Goal: Information Seeking & Learning: Check status

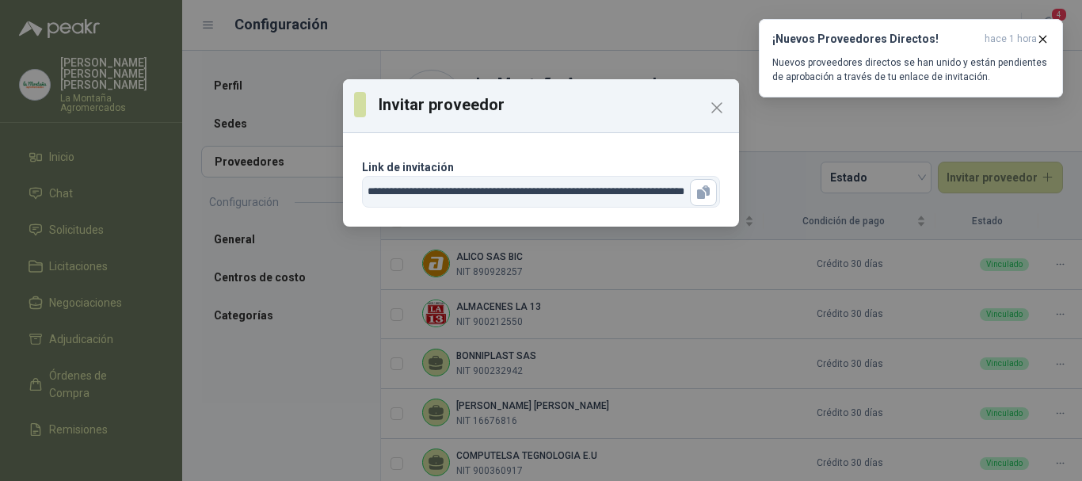
scroll to position [87, 0]
click at [1048, 38] on icon "button" at bounding box center [1042, 38] width 13 height 13
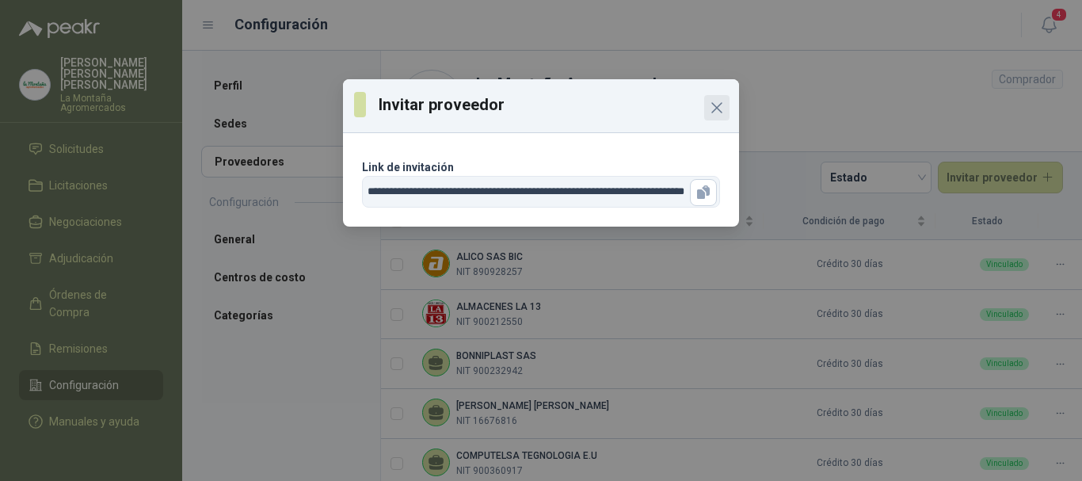
click at [714, 108] on icon "Close" at bounding box center [716, 107] width 19 height 19
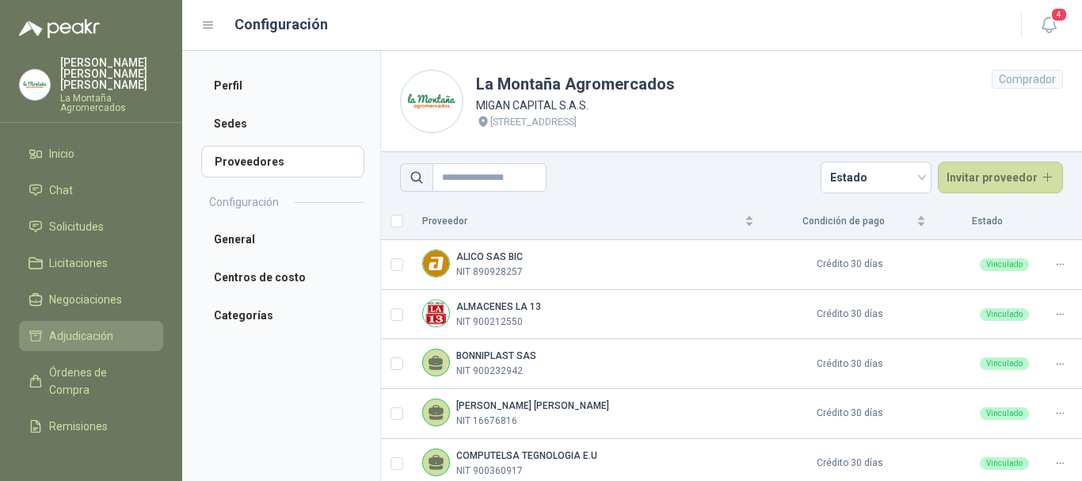
scroll to position [0, 0]
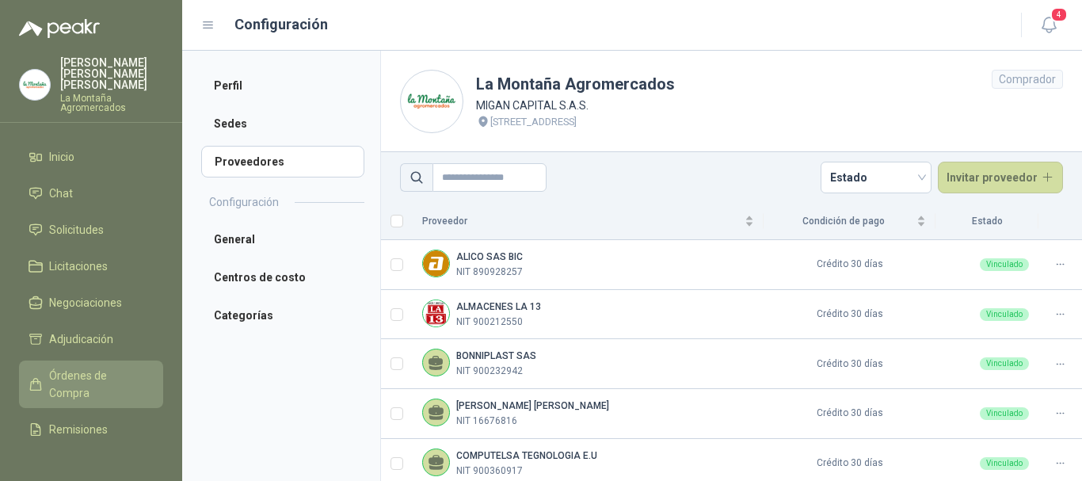
click at [78, 379] on span "Órdenes de Compra" at bounding box center [98, 384] width 99 height 35
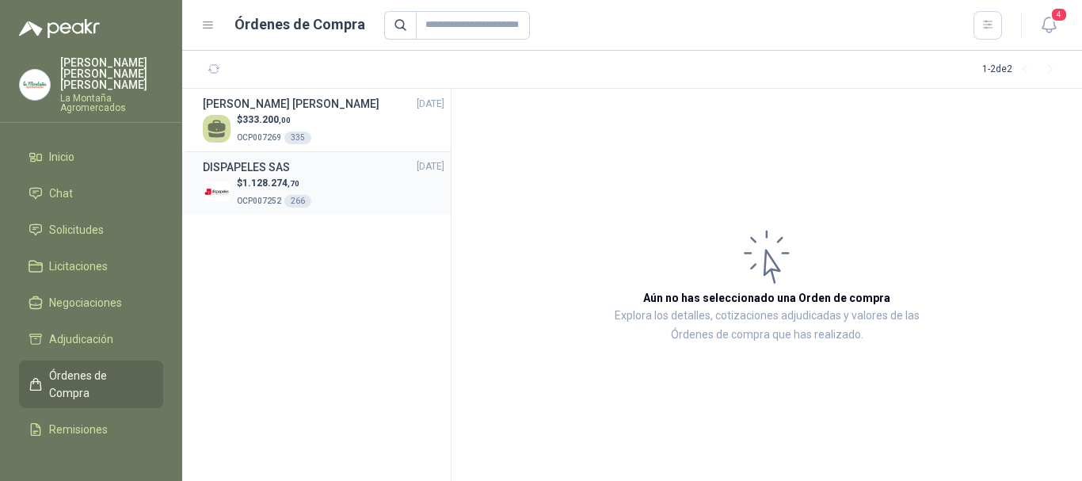
click at [242, 176] on p "$ 1.128.274 ,70" at bounding box center [274, 183] width 74 height 15
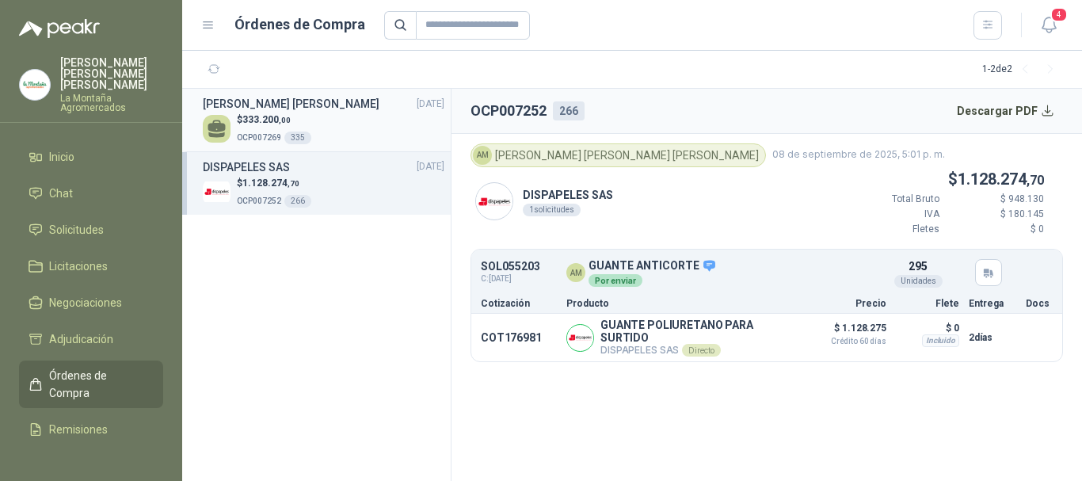
click at [261, 117] on span "333.200 ,00" at bounding box center [266, 119] width 48 height 11
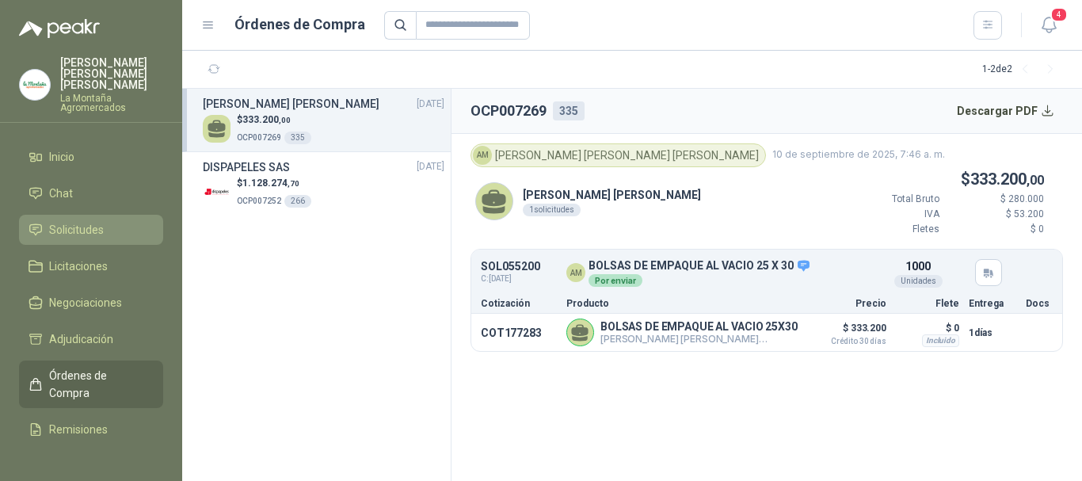
click at [86, 221] on span "Solicitudes" at bounding box center [76, 229] width 55 height 17
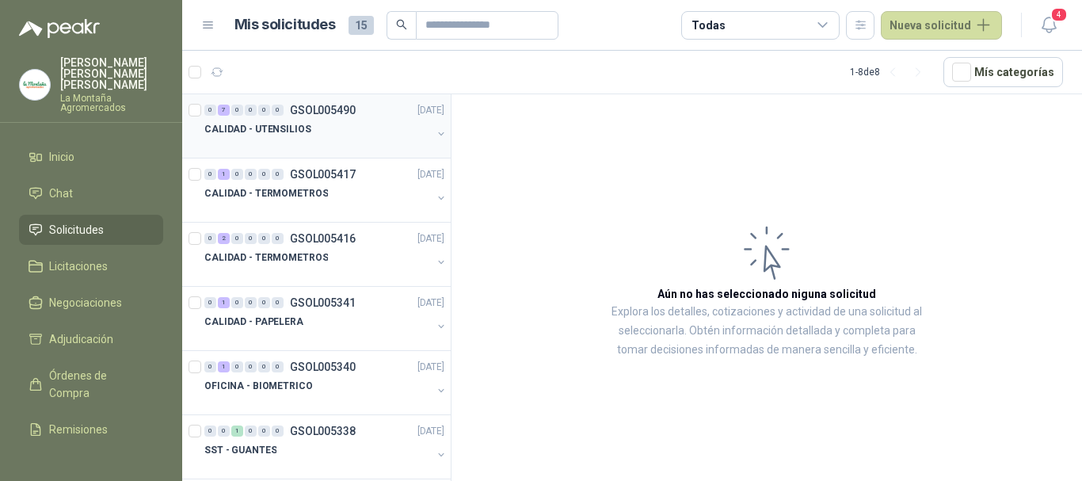
click at [303, 109] on p "GSOL005490" at bounding box center [323, 110] width 66 height 11
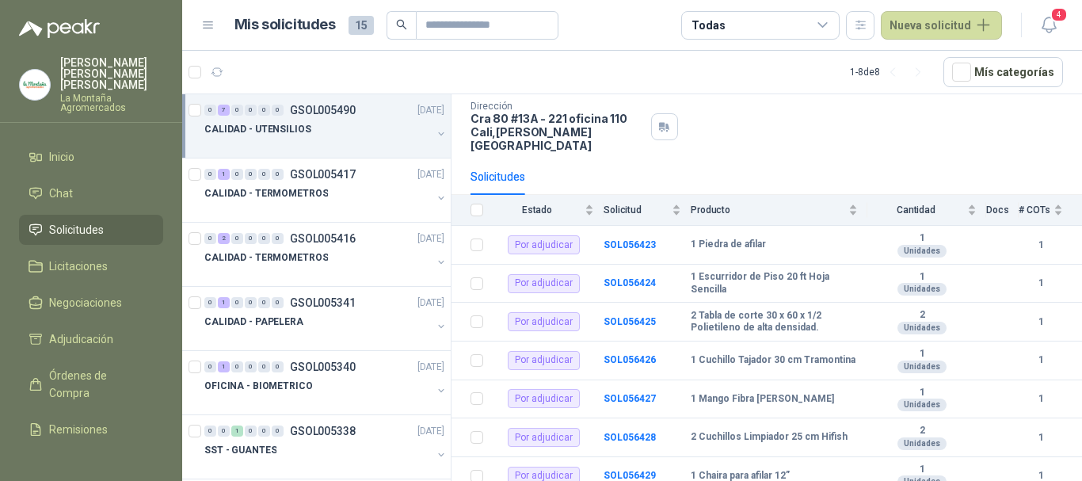
scroll to position [119, 0]
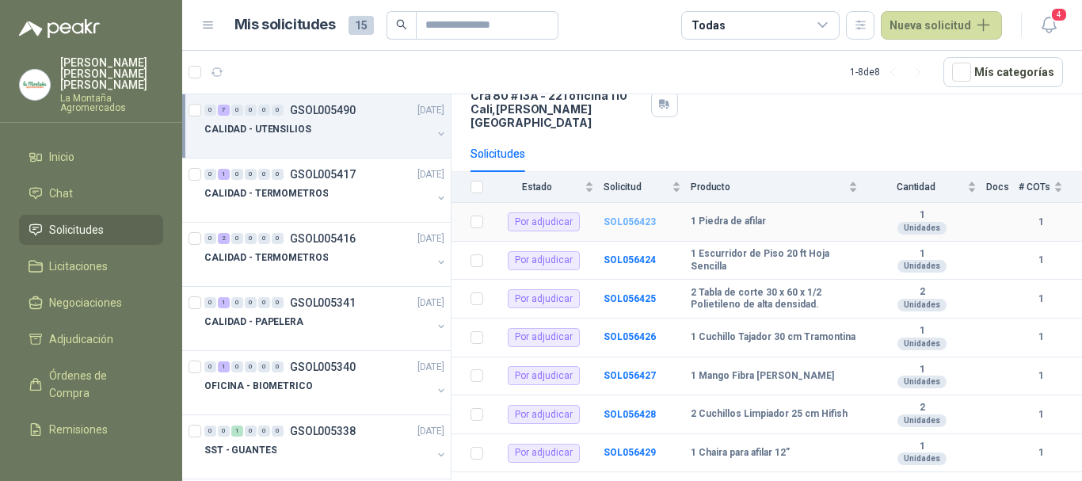
click at [620, 216] on b "SOL056423" at bounding box center [630, 221] width 52 height 11
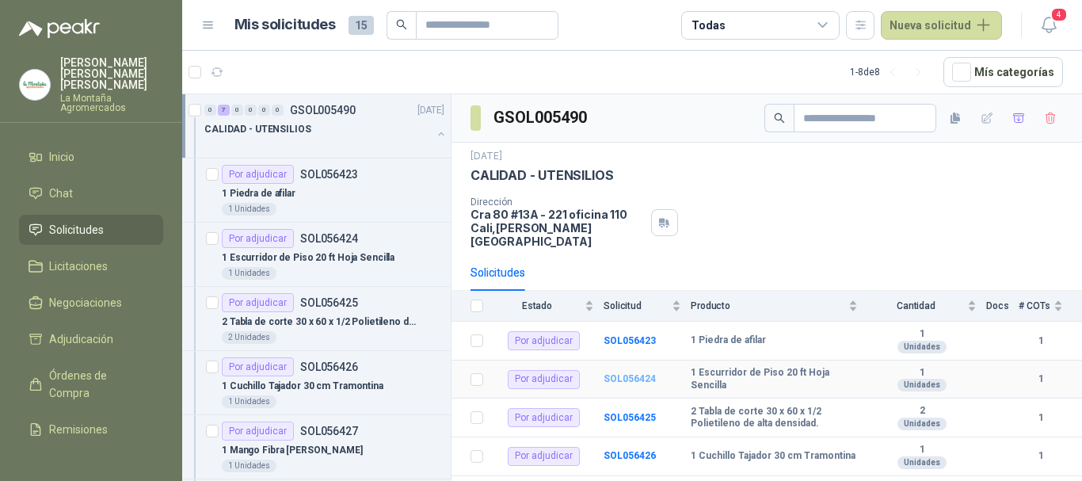
click at [634, 373] on b "SOL056424" at bounding box center [630, 378] width 52 height 11
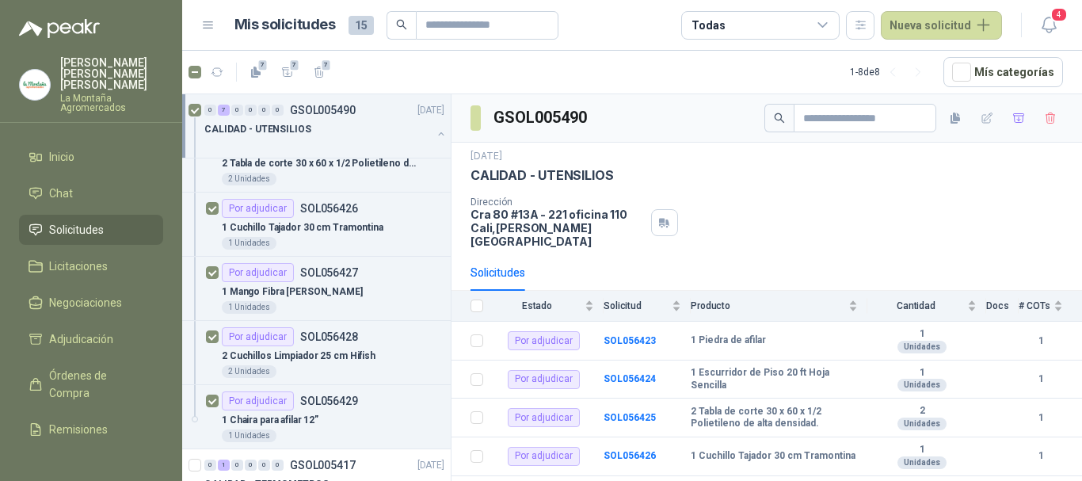
click at [215, 18] on icon at bounding box center [208, 25] width 14 height 14
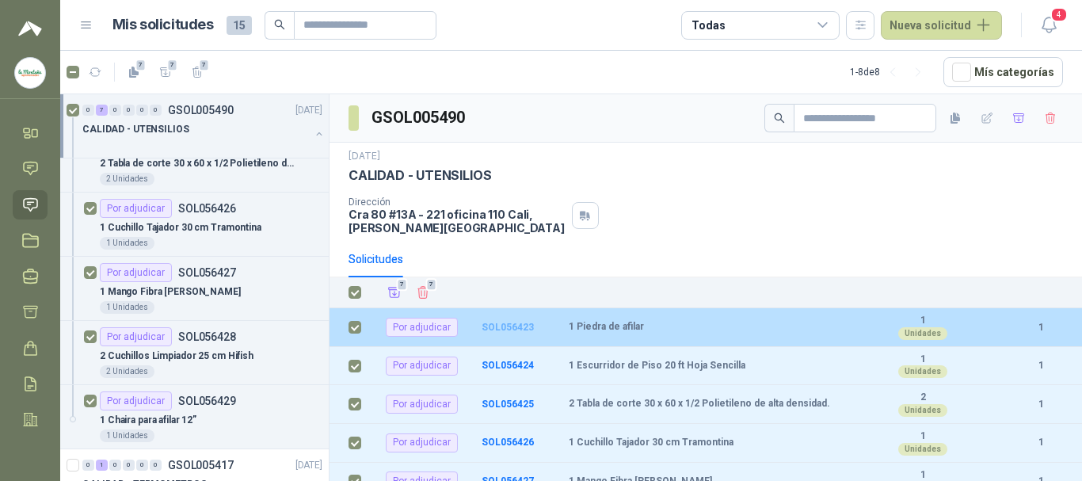
click at [518, 326] on b "SOL056423" at bounding box center [508, 327] width 52 height 11
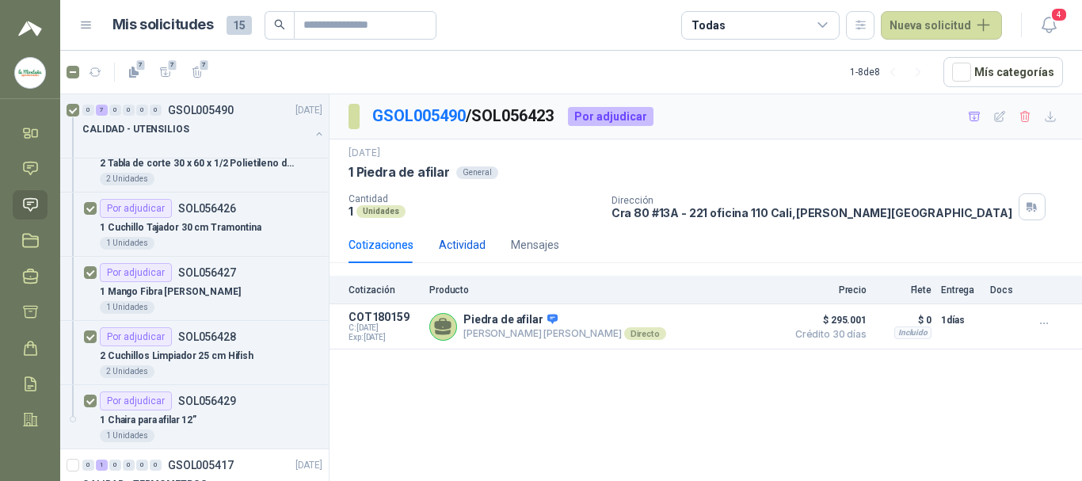
click at [459, 242] on div "Actividad" at bounding box center [462, 244] width 47 height 17
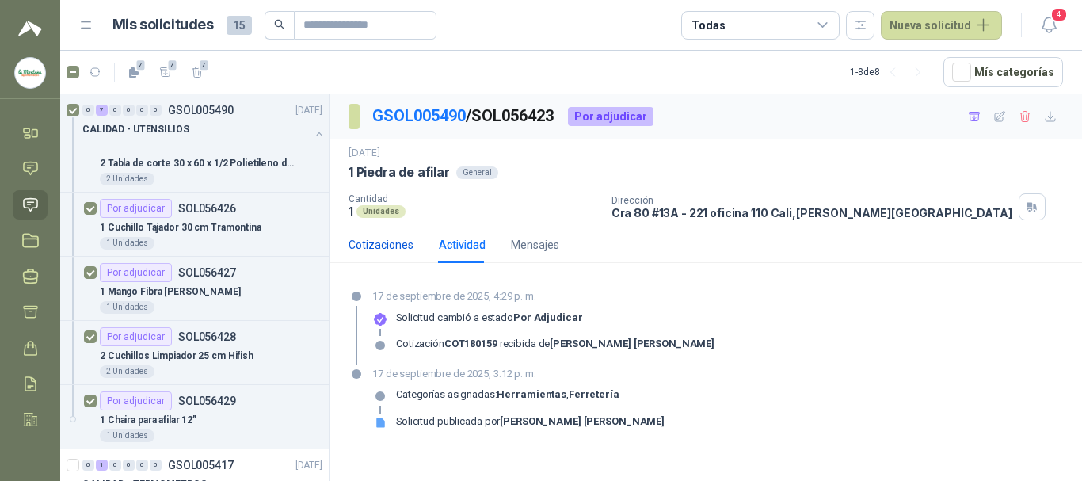
click at [387, 249] on div "Cotizaciones" at bounding box center [380, 244] width 65 height 17
